Goal: Task Accomplishment & Management: Manage account settings

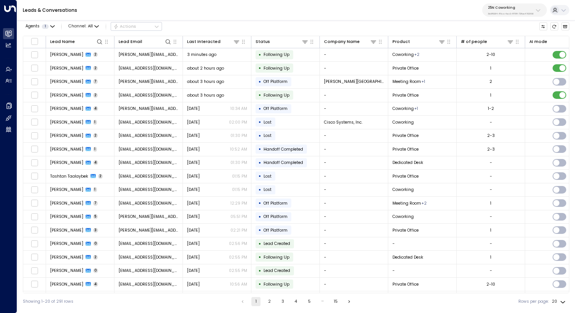
click at [505, 9] on p "25N Coworking" at bounding box center [511, 7] width 46 height 5
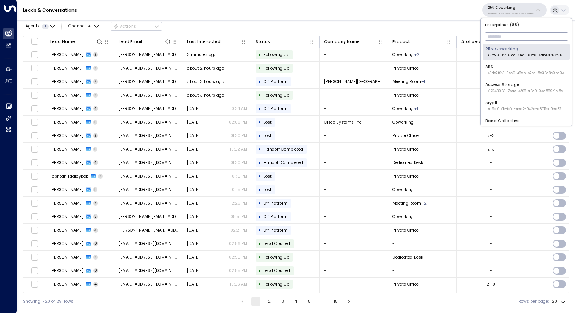
click at [496, 32] on input "text" at bounding box center [525, 36] width 83 height 12
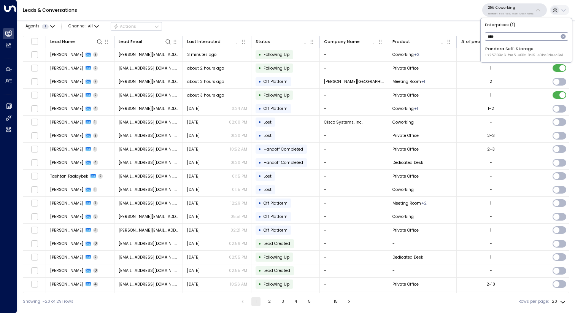
type input "****"
click at [493, 48] on div "Pandora Self-Storage ID: 757189d6-fae5-468c-8c19-40bd3de4c6e1" at bounding box center [524, 52] width 78 height 12
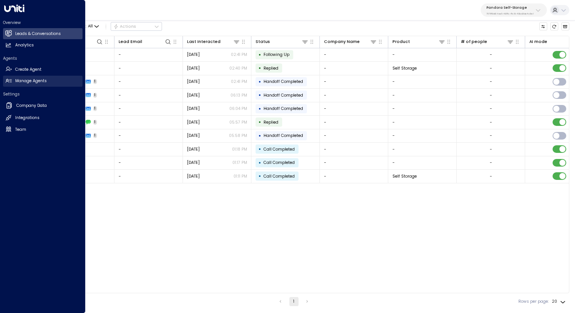
click at [19, 82] on h2 "Manage Agents" at bounding box center [31, 81] width 32 height 6
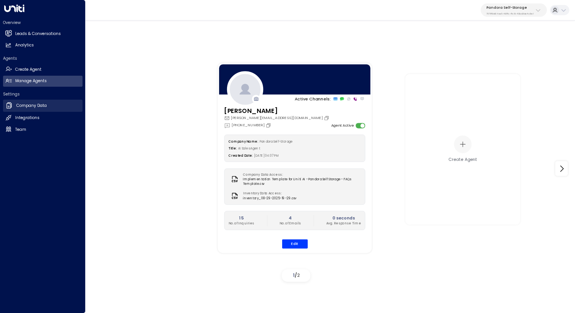
click at [24, 103] on h2 "Company Data" at bounding box center [31, 106] width 30 height 6
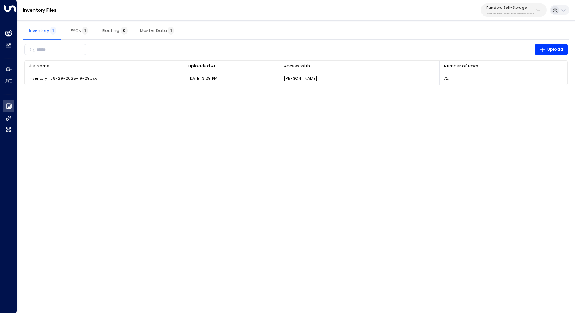
click at [154, 28] on span "Master Data 1" at bounding box center [157, 30] width 34 height 5
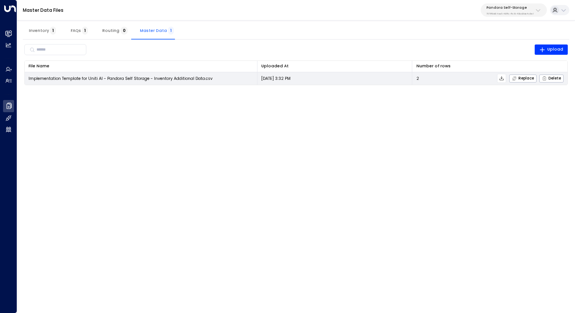
click at [500, 79] on icon at bounding box center [501, 78] width 5 height 5
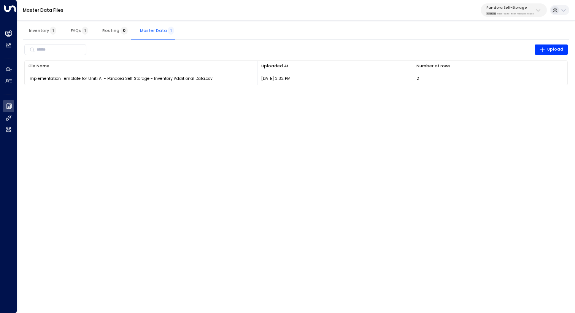
click at [467, 11] on div "Master Data Files Pandora Self-Storage 757189d6-fae5-468c-8c19-40bd3de4c6e1" at bounding box center [295, 10] width 557 height 21
click at [484, 17] on div "Master Data Files Pandora Self-Storage 757189d6-fae5-468c-8c19-40bd3de4c6e1" at bounding box center [295, 10] width 557 height 21
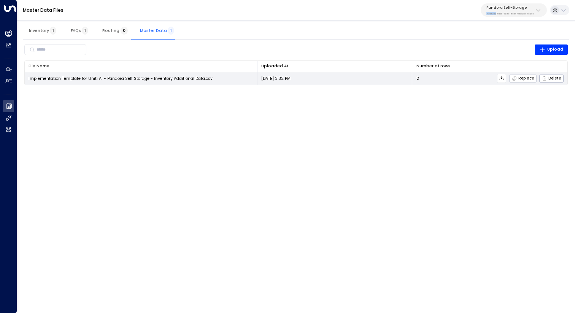
click at [527, 77] on span "Replace" at bounding box center [522, 78] width 22 height 5
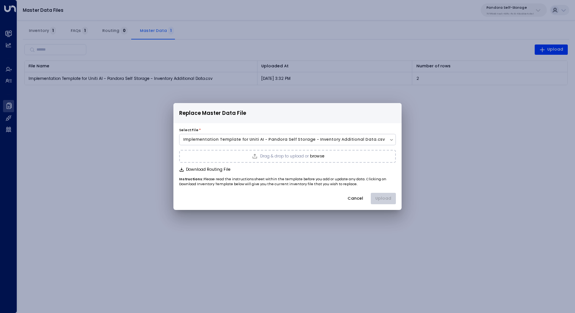
click at [336, 154] on div "Drag & drop to upload or browse" at bounding box center [287, 156] width 217 height 13
click at [388, 201] on button "Upload" at bounding box center [382, 198] width 25 height 11
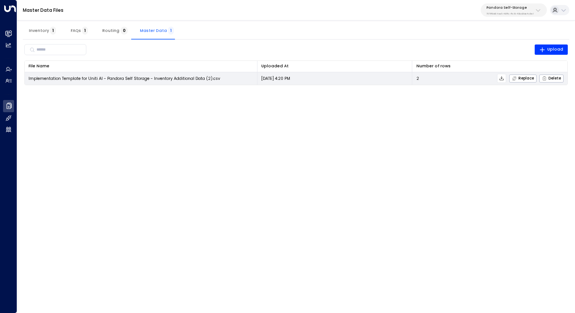
click at [503, 79] on icon at bounding box center [501, 78] width 4 height 4
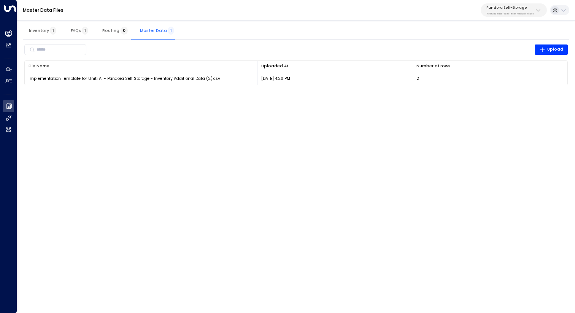
click at [255, 92] on html "Overview Leads & Conversations Leads & Conversations Analytics Analytics Agents…" at bounding box center [287, 46] width 575 height 92
